Goal: Task Accomplishment & Management: Use online tool/utility

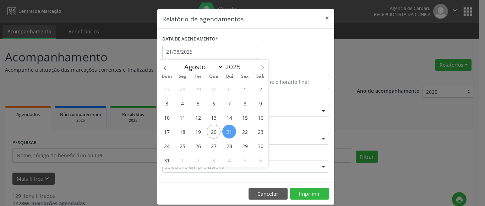
click at [216, 131] on span "20" at bounding box center [214, 132] width 14 height 14
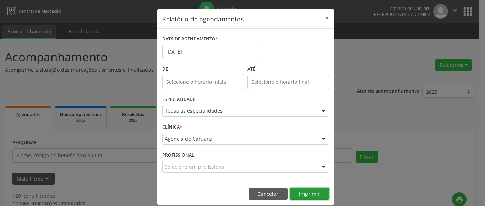
click at [309, 193] on button "Imprimir" at bounding box center [309, 194] width 39 height 12
click at [324, 18] on button "×" at bounding box center [327, 17] width 14 height 17
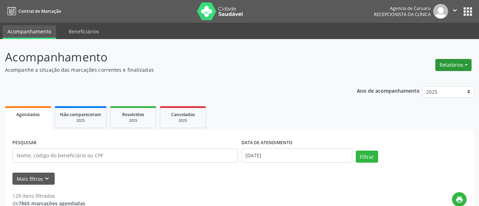
click at [451, 61] on button "Relatórios" at bounding box center [454, 65] width 36 height 12
click at [421, 79] on link "Agendamentos" at bounding box center [434, 80] width 76 height 10
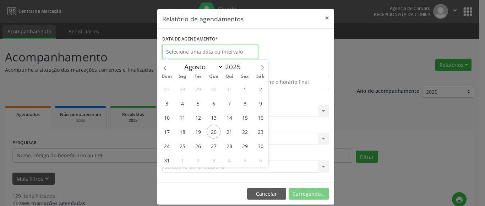
click at [208, 55] on input "text" at bounding box center [210, 52] width 96 height 14
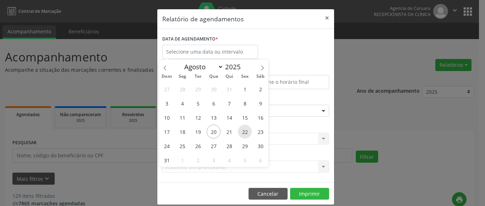
click at [243, 130] on span "22" at bounding box center [245, 132] width 14 height 14
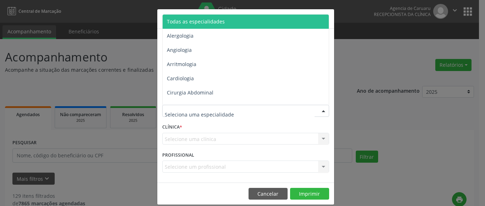
click at [218, 18] on span "Todas as especialidades" at bounding box center [196, 21] width 58 height 7
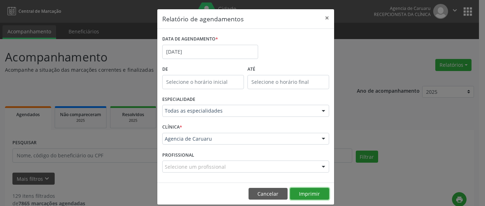
click at [299, 195] on button "Imprimir" at bounding box center [309, 194] width 39 height 12
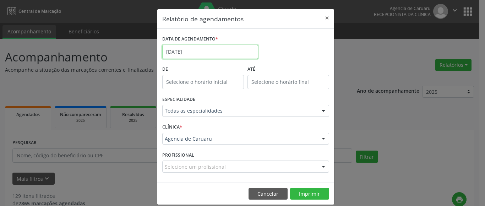
click at [170, 48] on input "[DATE]" at bounding box center [210, 52] width 96 height 14
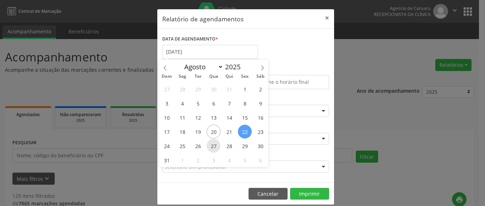
click at [213, 147] on span "27" at bounding box center [214, 146] width 14 height 14
type input "[DATE]"
click at [213, 147] on span "27" at bounding box center [214, 146] width 14 height 14
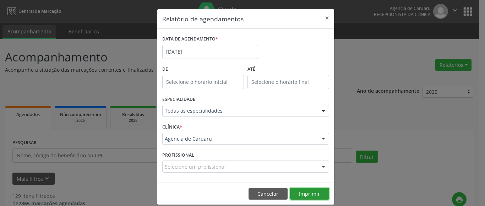
click at [299, 190] on button "Imprimir" at bounding box center [309, 194] width 39 height 12
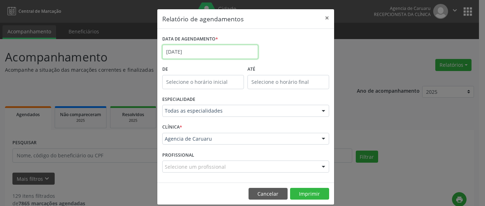
click at [193, 52] on input "[DATE]" at bounding box center [210, 52] width 96 height 14
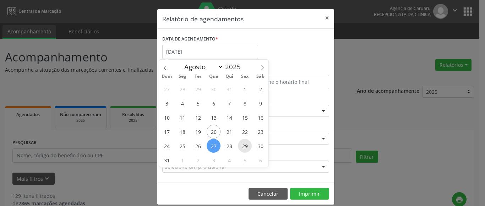
click at [248, 147] on span "29" at bounding box center [245, 146] width 14 height 14
type input "[DATE]"
click at [248, 147] on span "29" at bounding box center [245, 146] width 14 height 14
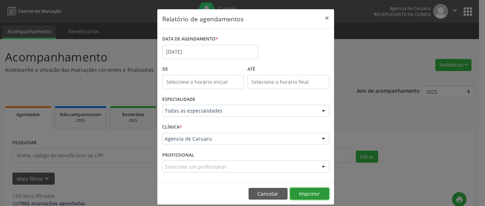
click at [305, 193] on button "Imprimir" at bounding box center [309, 194] width 39 height 12
